Goal: Use online tool/utility: Use online tool/utility

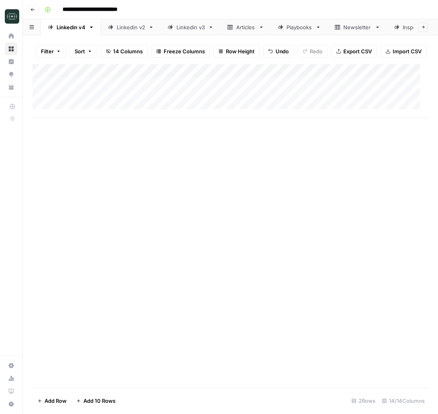
click at [188, 113] on div "Add Column" at bounding box center [230, 91] width 396 height 54
click at [207, 114] on div "Add Column" at bounding box center [230, 97] width 396 height 67
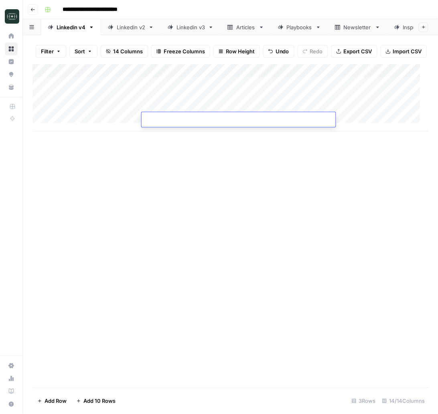
type textarea "**********"
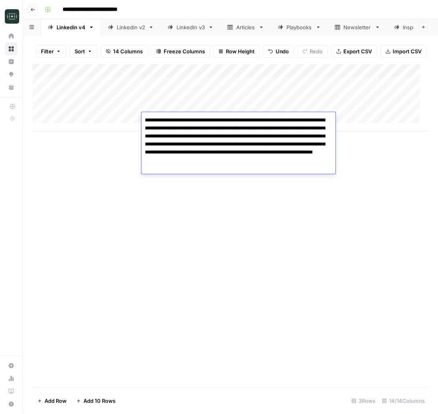
click at [363, 200] on div "Add Column" at bounding box center [230, 226] width 396 height 324
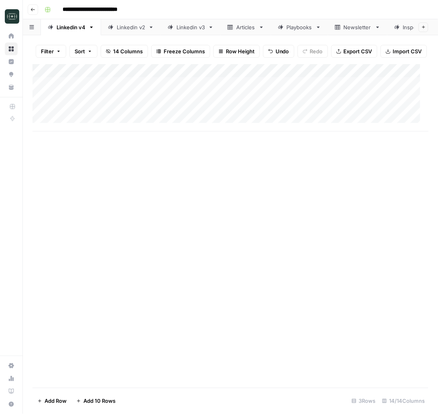
click at [344, 124] on div "Add Column" at bounding box center [230, 97] width 396 height 67
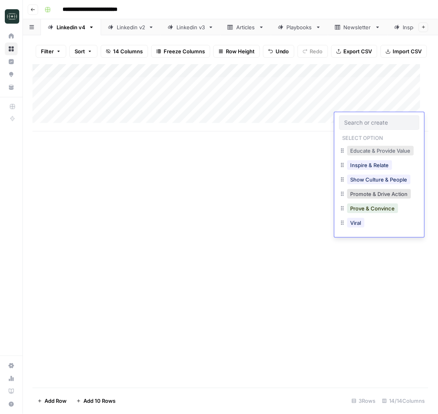
click at [358, 151] on button "Educate & Provide Value" at bounding box center [380, 151] width 67 height 10
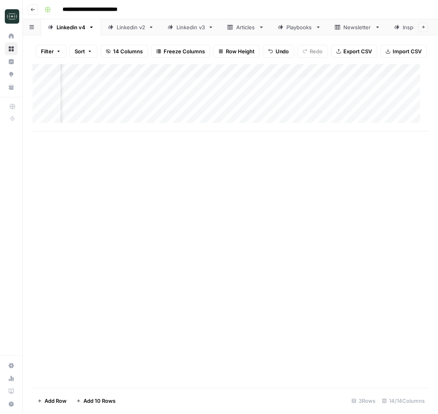
scroll to position [0, 259]
click at [179, 125] on div "Add Column" at bounding box center [230, 97] width 396 height 67
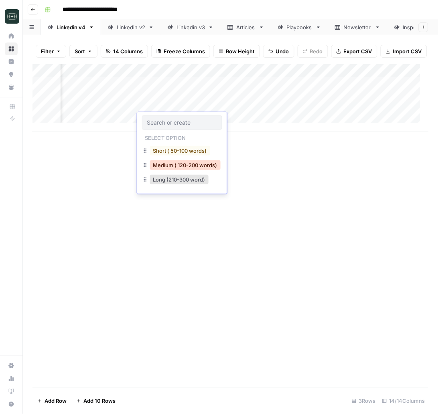
click at [187, 164] on button "Medium ( 120-200 words)" at bounding box center [185, 165] width 71 height 10
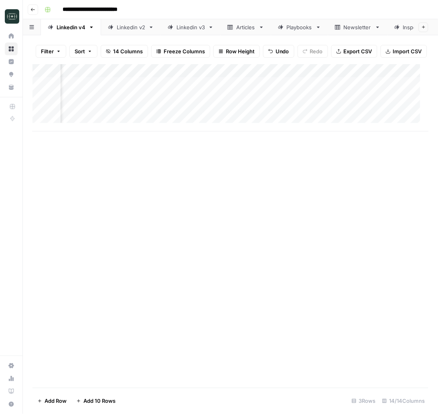
click at [243, 120] on div "Add Column" at bounding box center [230, 97] width 396 height 67
click at [346, 256] on div "Add Column" at bounding box center [230, 226] width 396 height 324
click at [369, 123] on div "Add Column" at bounding box center [230, 97] width 396 height 67
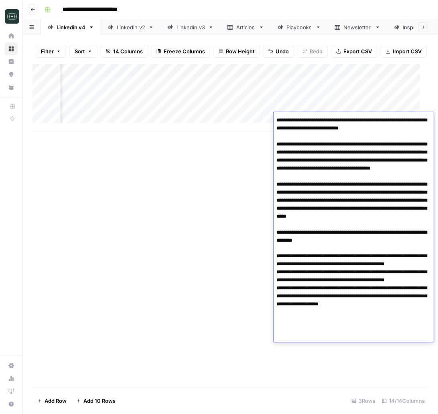
click at [360, 203] on textarea at bounding box center [353, 229] width 160 height 228
click at [380, 300] on textarea at bounding box center [353, 229] width 160 height 228
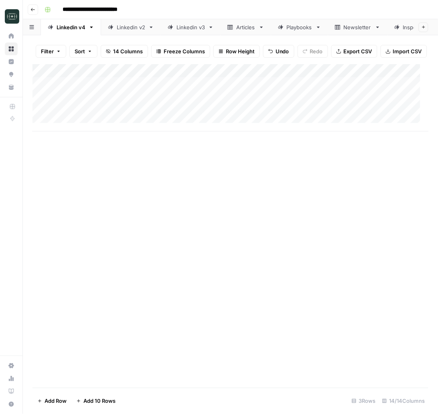
scroll to position [0, 0]
click at [113, 237] on div "Add Column" at bounding box center [230, 226] width 396 height 324
click at [208, 129] on div "Add Column" at bounding box center [230, 97] width 396 height 67
click at [165, 136] on div "Add Column" at bounding box center [230, 104] width 396 height 81
click at [165, 135] on div "Add Column" at bounding box center [230, 104] width 396 height 81
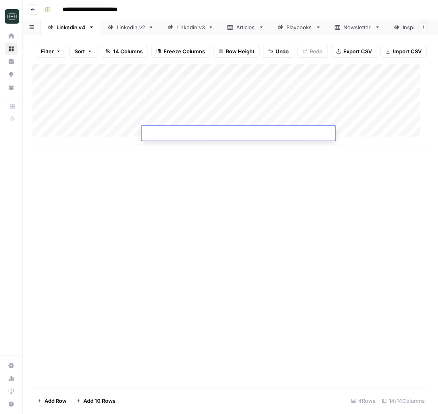
type textarea "**********"
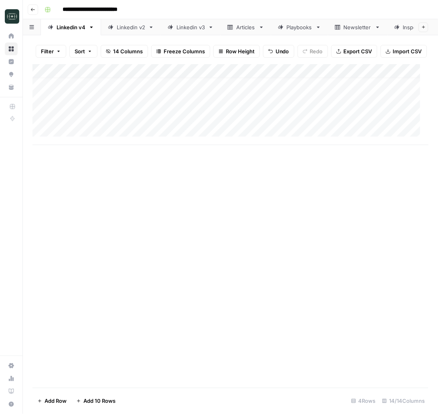
scroll to position [8, 0]
click at [177, 135] on div "Add Column" at bounding box center [230, 104] width 396 height 81
click at [176, 135] on div "Add Column" at bounding box center [230, 104] width 396 height 81
type textarea "**********"
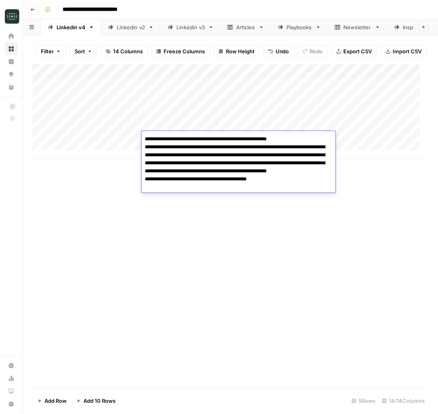
click at [335, 254] on div "Add Column" at bounding box center [230, 226] width 396 height 324
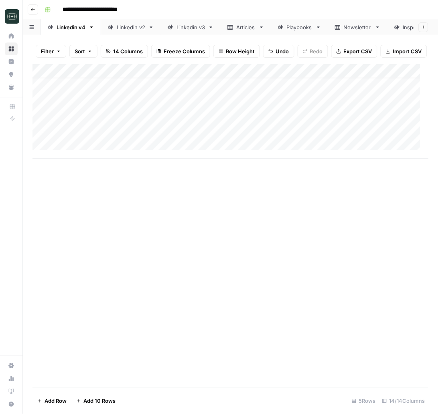
click at [355, 126] on div "Add Column" at bounding box center [230, 111] width 396 height 95
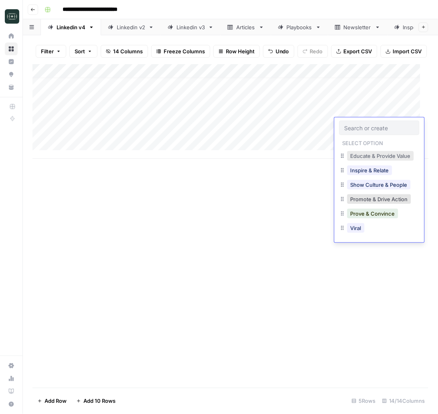
click at [362, 154] on button "Educate & Provide Value" at bounding box center [380, 156] width 67 height 10
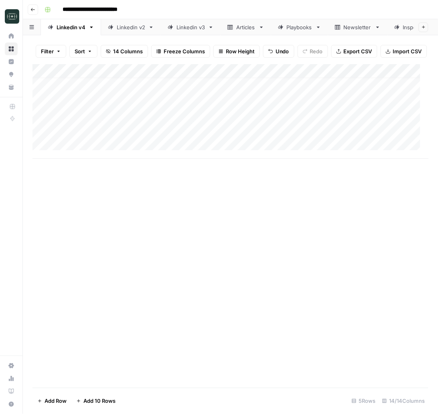
click at [355, 140] on div "Add Column" at bounding box center [230, 111] width 396 height 95
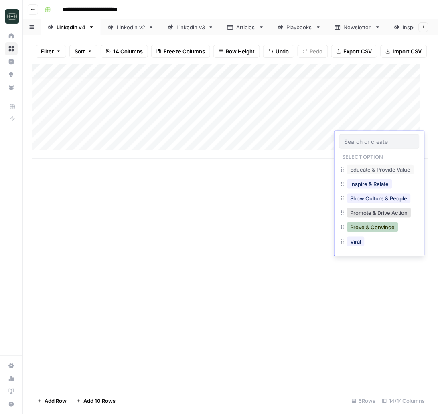
click at [381, 227] on button "Prove & Convince" at bounding box center [372, 227] width 51 height 10
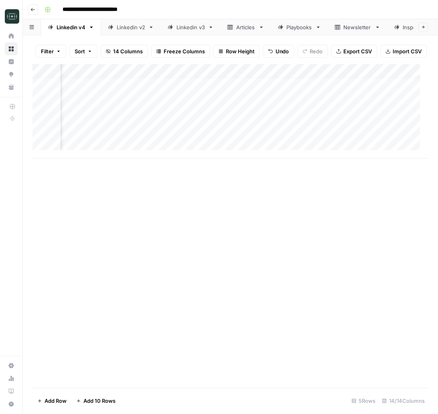
scroll to position [8, 239]
click at [210, 124] on div "Add Column" at bounding box center [230, 111] width 396 height 95
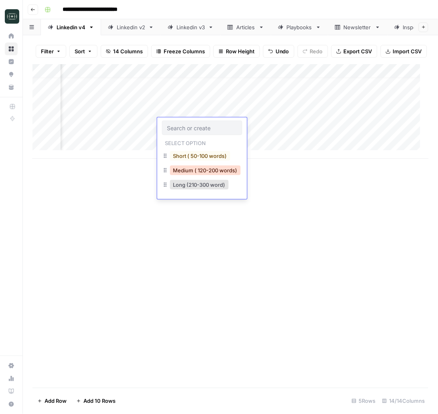
click at [213, 171] on button "Medium ( 120-200 words)" at bounding box center [205, 171] width 71 height 10
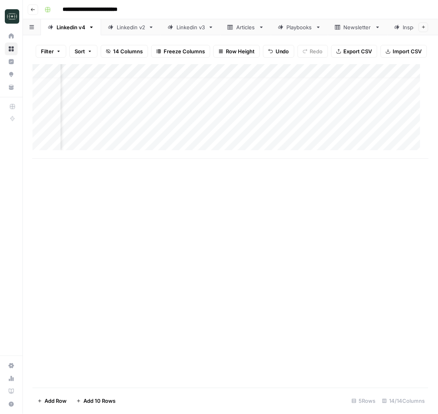
click at [204, 136] on div "Add Column" at bounding box center [230, 111] width 396 height 95
click at [204, 135] on div "Add Column" at bounding box center [230, 111] width 396 height 95
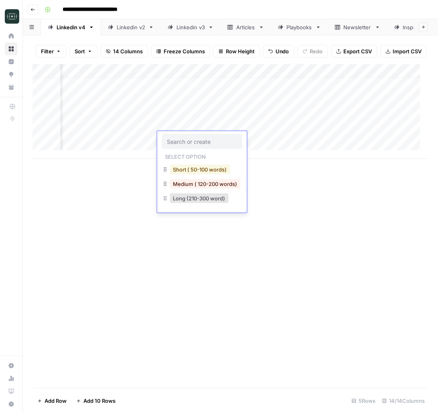
click at [207, 173] on button "Short ( 50-100 words)" at bounding box center [200, 170] width 60 height 10
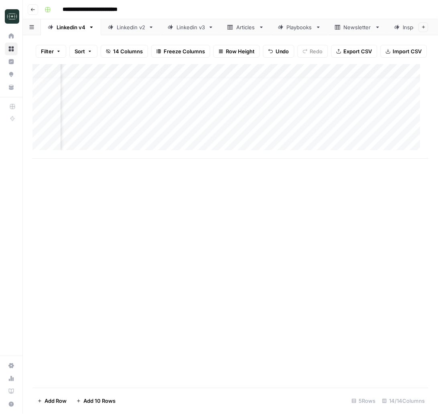
click at [241, 124] on div "Add Column" at bounding box center [230, 111] width 396 height 95
click at [253, 143] on div "Add Column" at bounding box center [230, 111] width 396 height 95
click at [128, 277] on div "Add Column" at bounding box center [230, 226] width 396 height 324
click at [357, 123] on div "Add Column" at bounding box center [230, 111] width 396 height 95
click at [359, 123] on div "Add Column" at bounding box center [230, 111] width 396 height 95
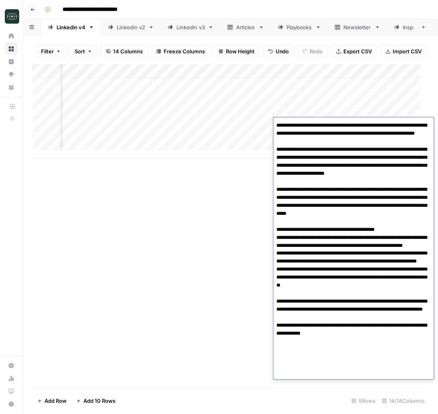
click at [338, 161] on textarea at bounding box center [353, 250] width 160 height 260
click at [217, 273] on div "Add Column" at bounding box center [230, 226] width 396 height 324
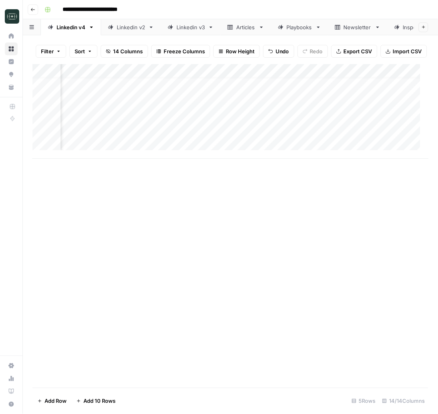
click at [375, 139] on div "Add Column" at bounding box center [230, 111] width 396 height 95
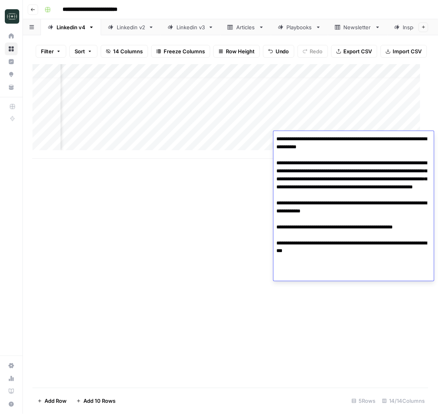
click at [351, 186] on textarea "**********" at bounding box center [353, 198] width 160 height 131
click at [195, 340] on div "Add Column" at bounding box center [230, 226] width 396 height 324
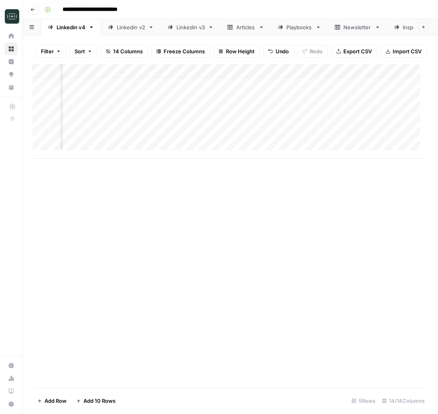
scroll to position [8, 492]
click at [284, 126] on div "Add Column" at bounding box center [230, 111] width 396 height 95
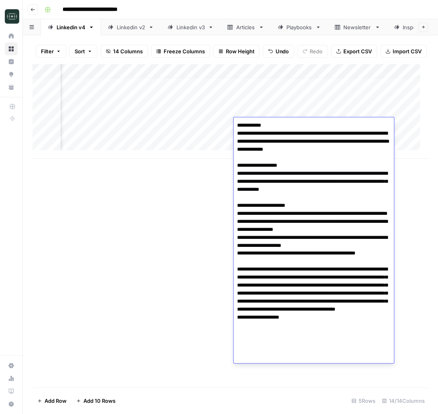
click at [156, 216] on div "Add Column" at bounding box center [230, 226] width 396 height 324
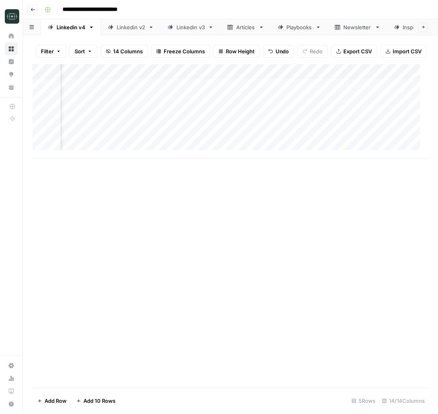
click at [277, 141] on div "Add Column" at bounding box center [230, 111] width 396 height 95
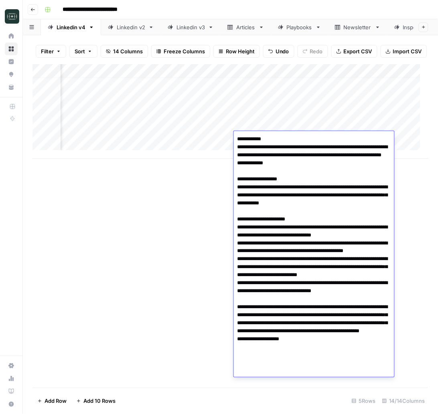
click at [269, 152] on textarea at bounding box center [314, 255] width 160 height 244
